Goal: Task Accomplishment & Management: Use online tool/utility

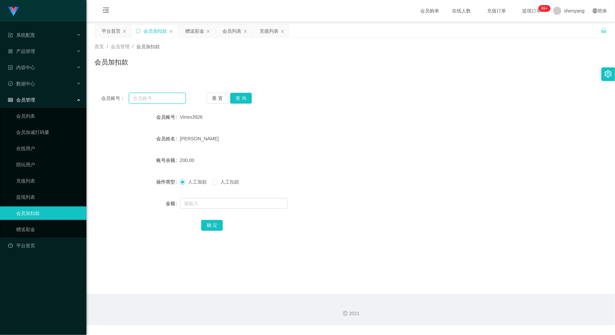
click at [150, 96] on input "text" at bounding box center [157, 98] width 56 height 11
paste input "jinqiu23"
type input "jinqiu23"
click at [236, 96] on button "查 询" at bounding box center [241, 98] width 22 height 11
click at [215, 204] on input "text" at bounding box center [234, 203] width 108 height 11
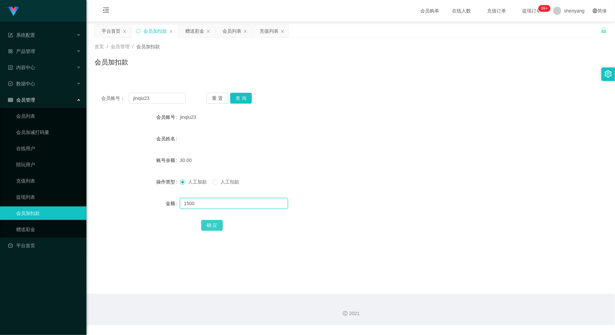
type input "1500"
click at [216, 224] on button "确 定" at bounding box center [212, 225] width 22 height 11
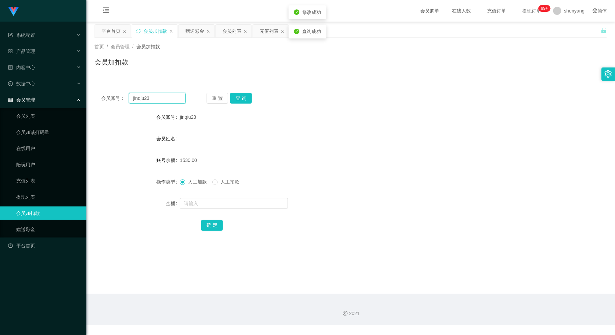
drag, startPoint x: 122, startPoint y: 99, endPoint x: 118, endPoint y: 103, distance: 5.5
click at [106, 101] on div "会员账号： jinqiu23" at bounding box center [143, 98] width 84 height 11
click at [395, 258] on main "关闭左侧 关闭右侧 关闭其它 刷新页面 平台首页 会员加扣款 赠送彩金 会员列表 充值列表 首页 / 会员管理 / 会员加扣款 / 会员加扣款 会员账号： 重…" at bounding box center [350, 158] width 529 height 272
